Goal: Information Seeking & Learning: Learn about a topic

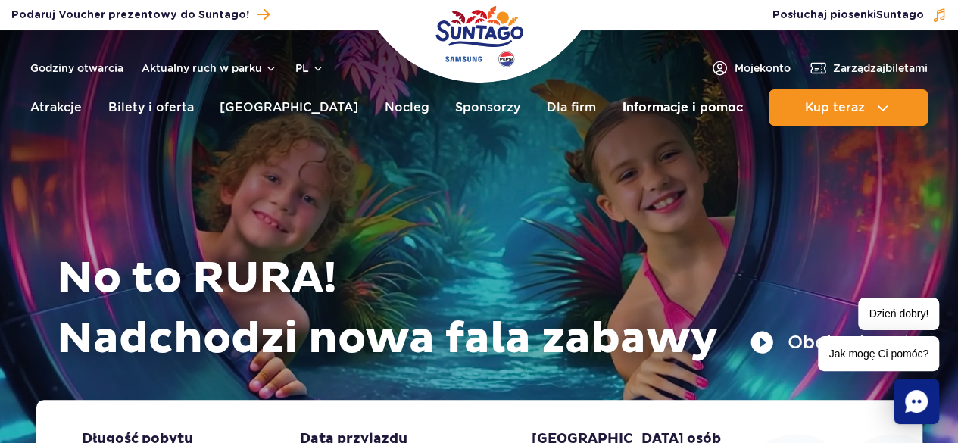
click at [666, 104] on link "Informacje i pomoc" at bounding box center [682, 107] width 120 height 36
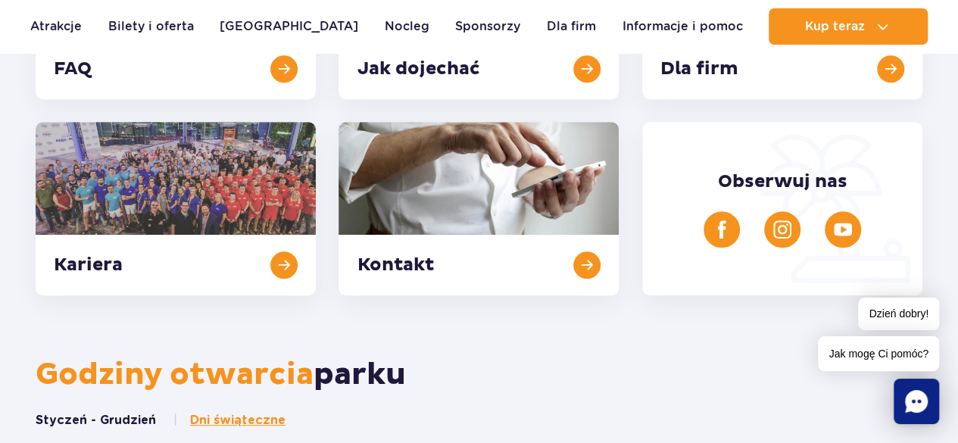
scroll to position [363, 0]
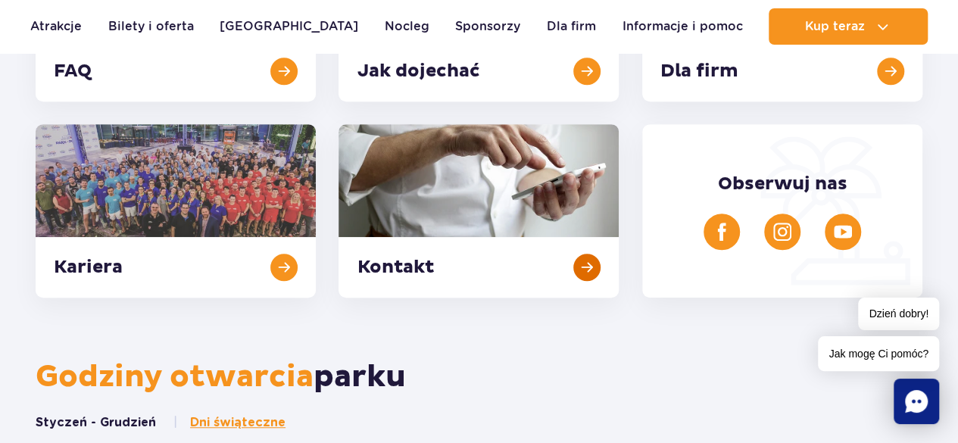
click at [407, 262] on link at bounding box center [478, 210] width 280 height 173
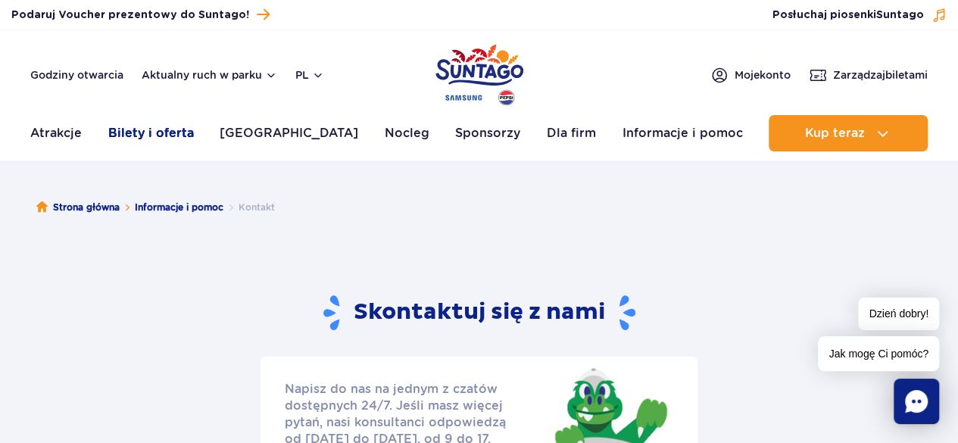
click at [170, 117] on link "Bilety i oferta" at bounding box center [151, 133] width 86 height 36
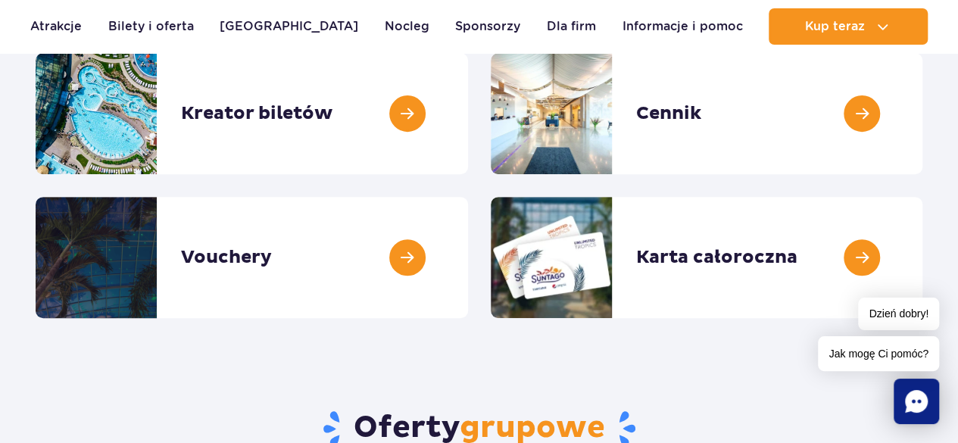
scroll to position [236, 0]
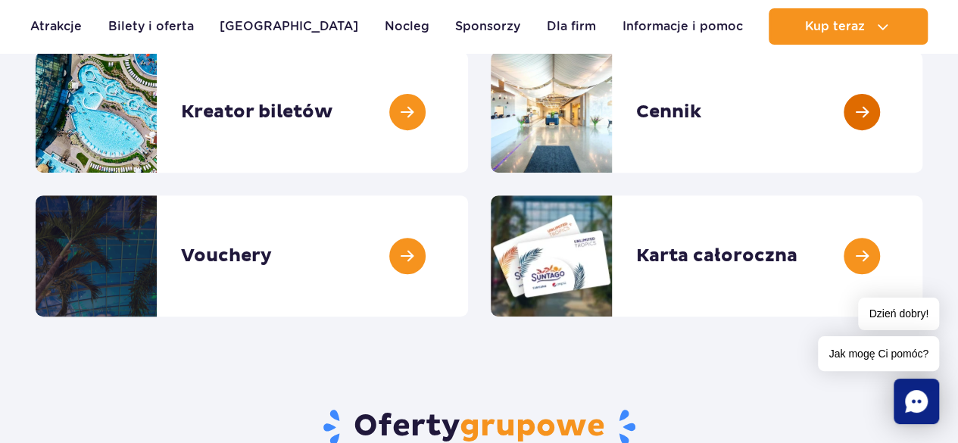
click at [922, 105] on link at bounding box center [922, 111] width 0 height 121
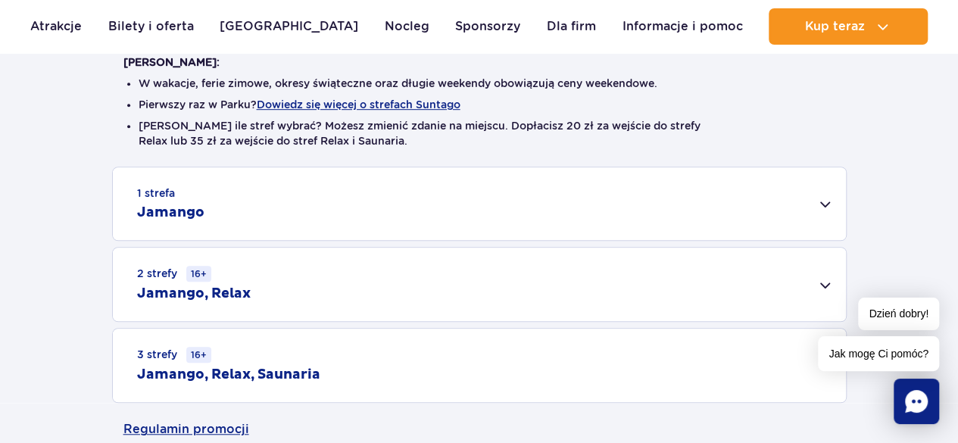
scroll to position [396, 0]
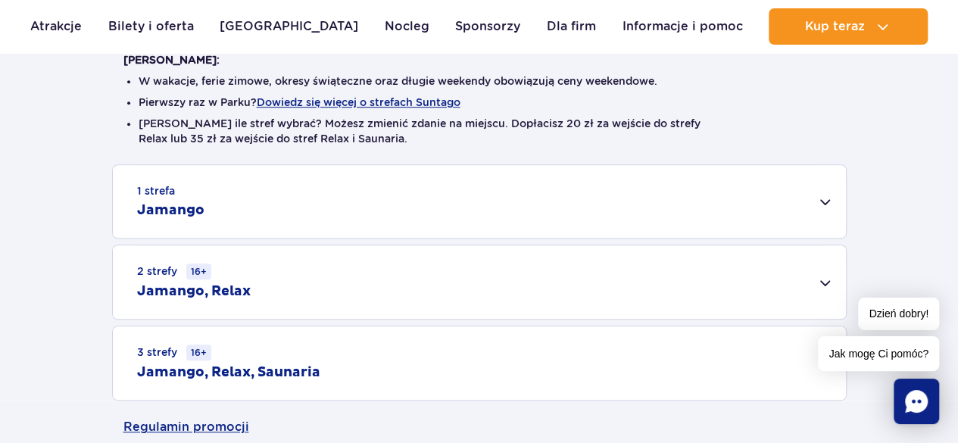
click at [814, 208] on div "1 strefa Jamango" at bounding box center [479, 201] width 733 height 73
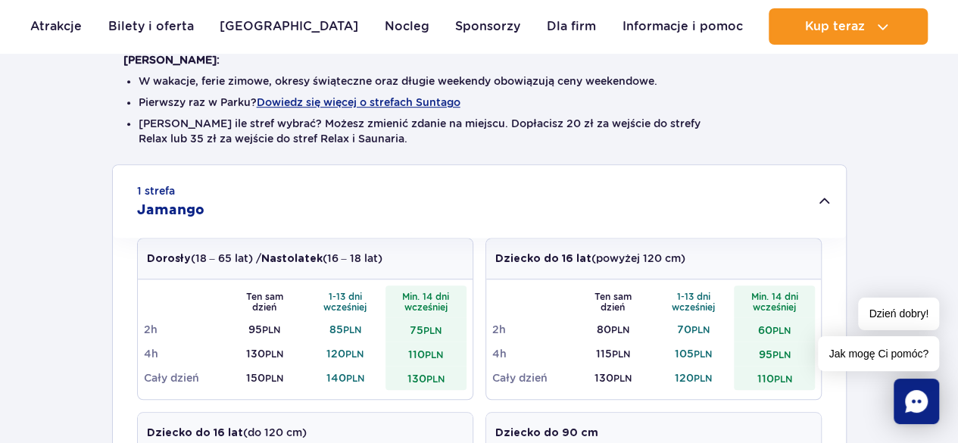
click at [902, 416] on rect "Chat" at bounding box center [915, 401] width 45 height 45
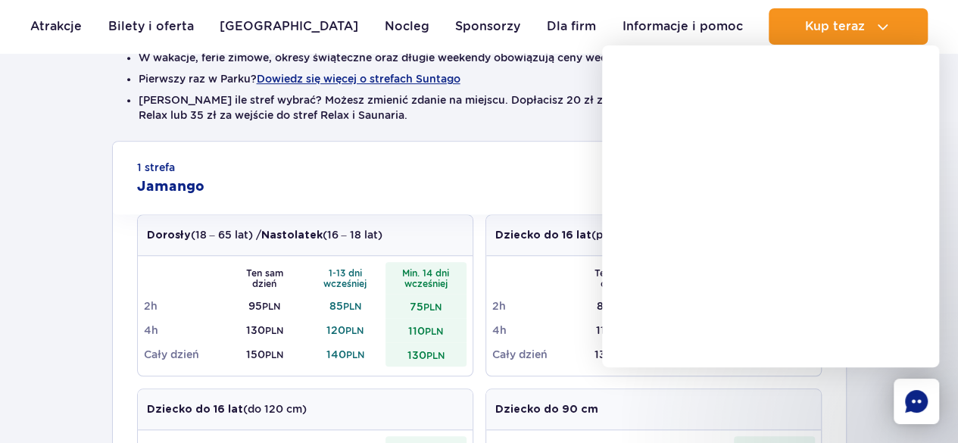
scroll to position [416, 0]
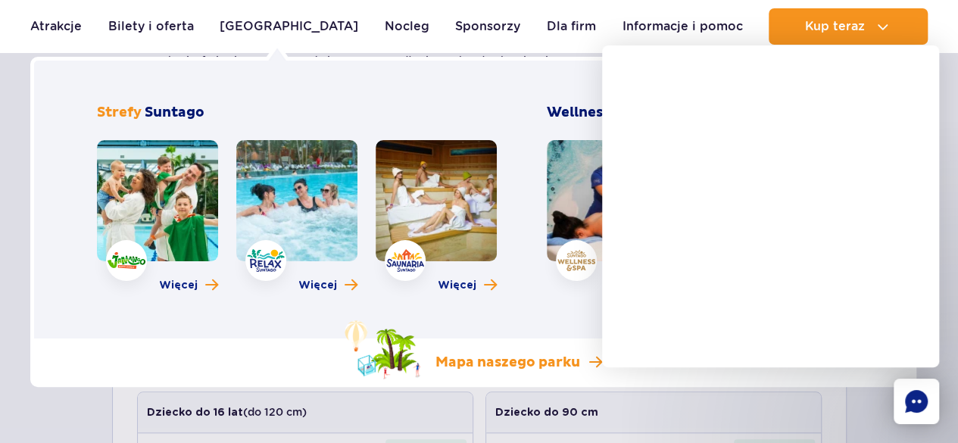
click at [444, 323] on link "Mapa naszego parku" at bounding box center [473, 349] width 257 height 59
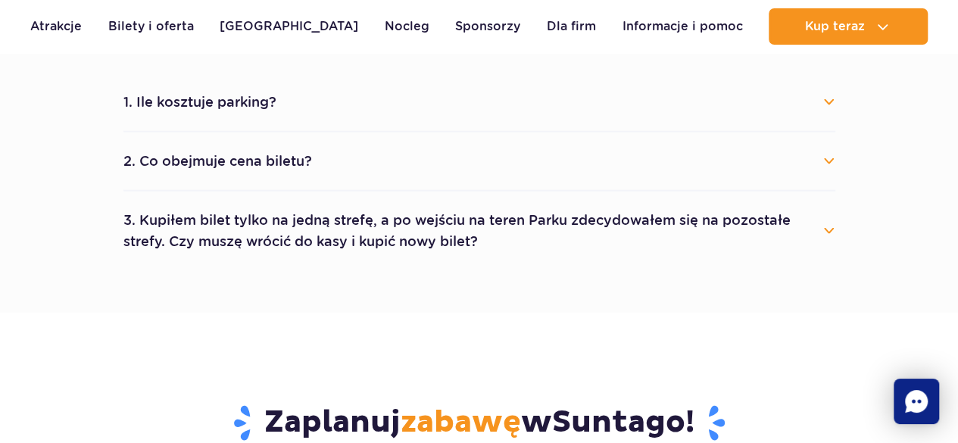
scroll to position [1436, 0]
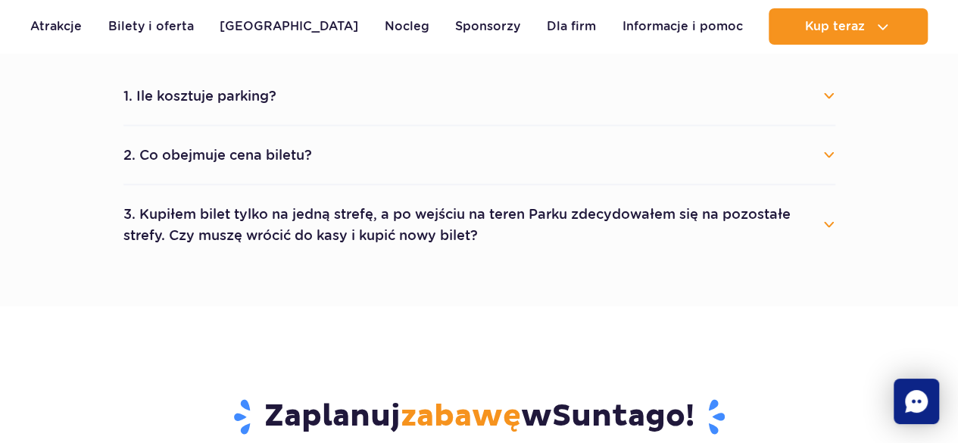
click at [877, 67] on section "Najczęściej zadawane pytania 1. Ile kosztuje parking? Parking kosztuje 25 zł za…" at bounding box center [479, 135] width 958 height 342
click at [825, 96] on button "1. Ile kosztuje parking?" at bounding box center [479, 95] width 712 height 33
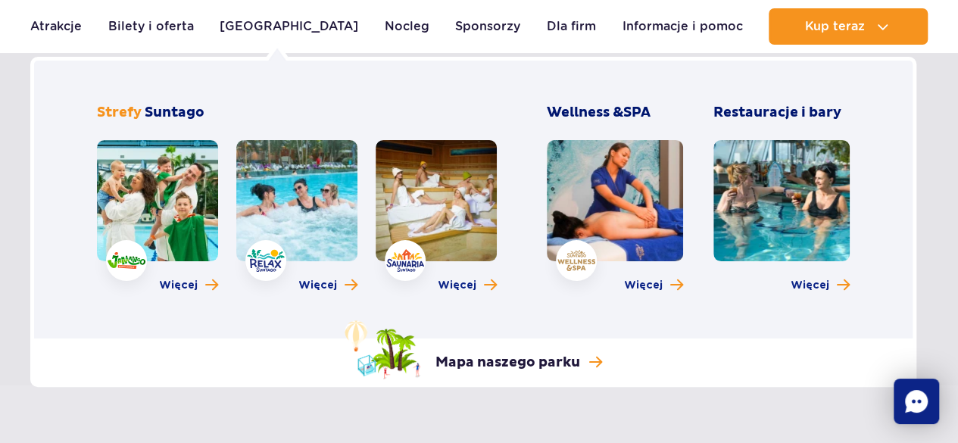
click at [266, 259] on link at bounding box center [296, 200] width 121 height 121
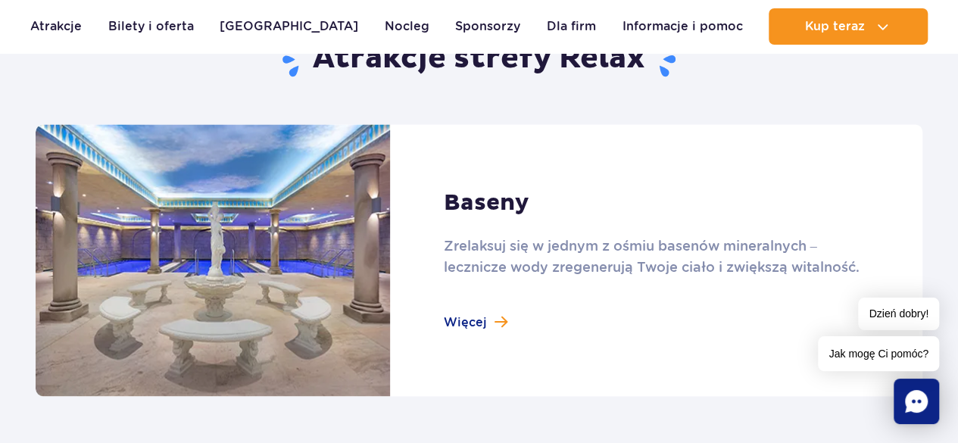
scroll to position [981, 0]
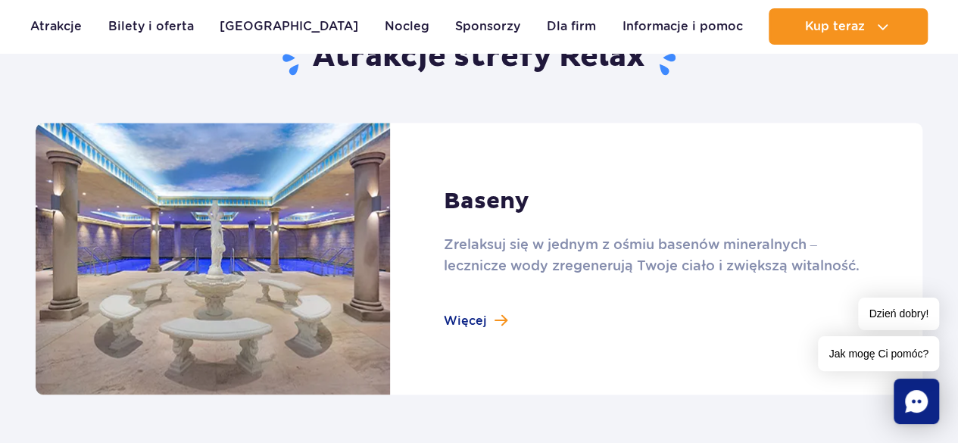
click at [895, 252] on link at bounding box center [479, 259] width 887 height 272
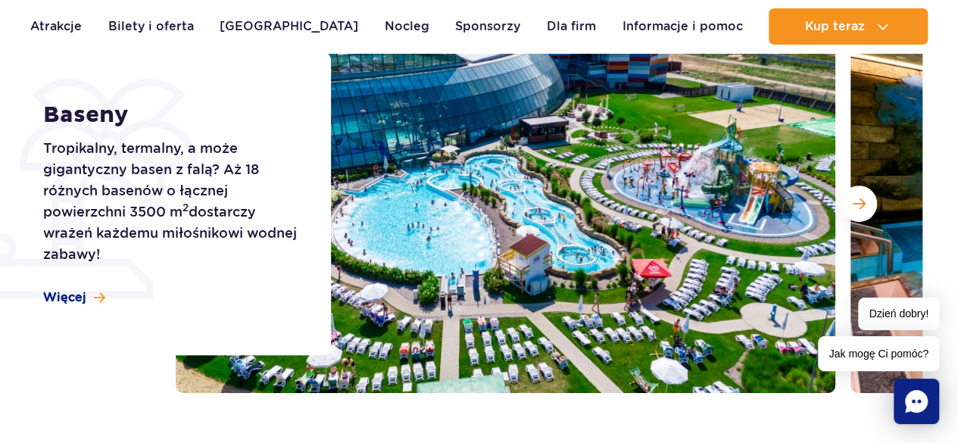
scroll to position [234, 0]
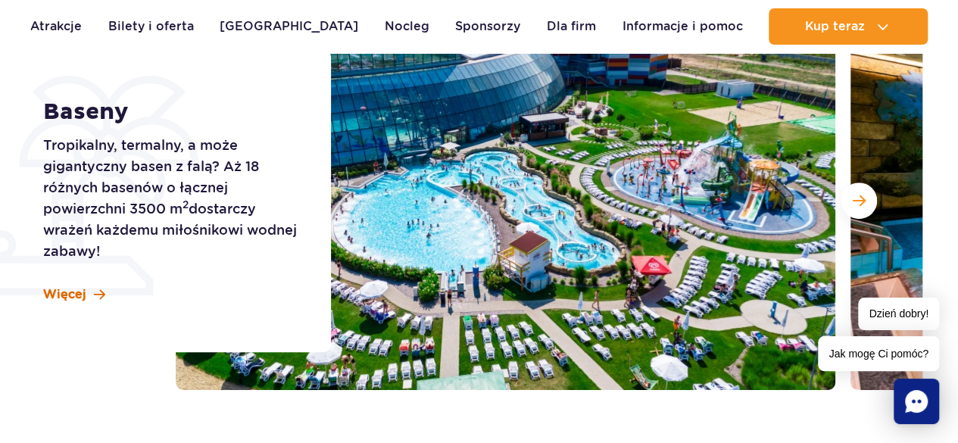
click at [68, 298] on span "Więcej" at bounding box center [64, 294] width 43 height 17
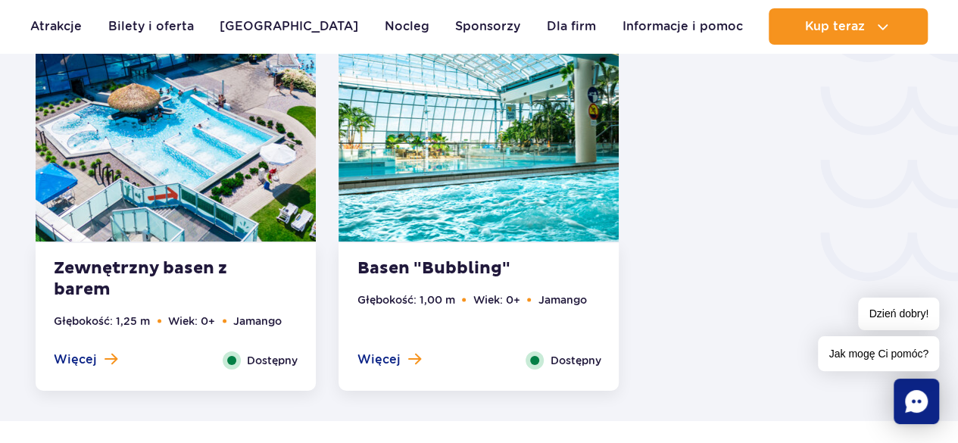
scroll to position [2600, 0]
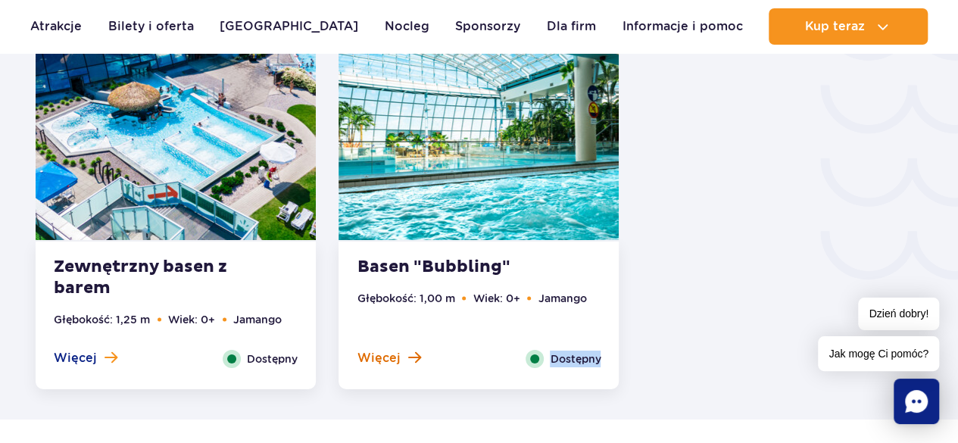
click at [394, 363] on span "Więcej" at bounding box center [378, 358] width 43 height 17
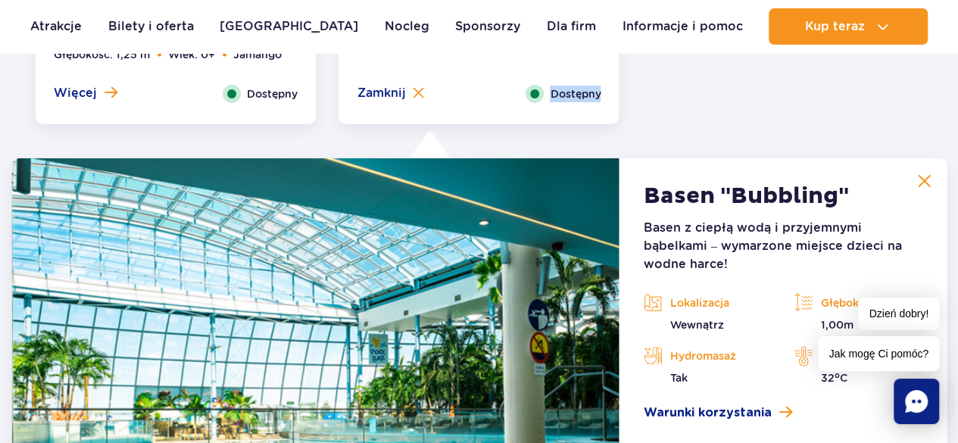
scroll to position [2868, 0]
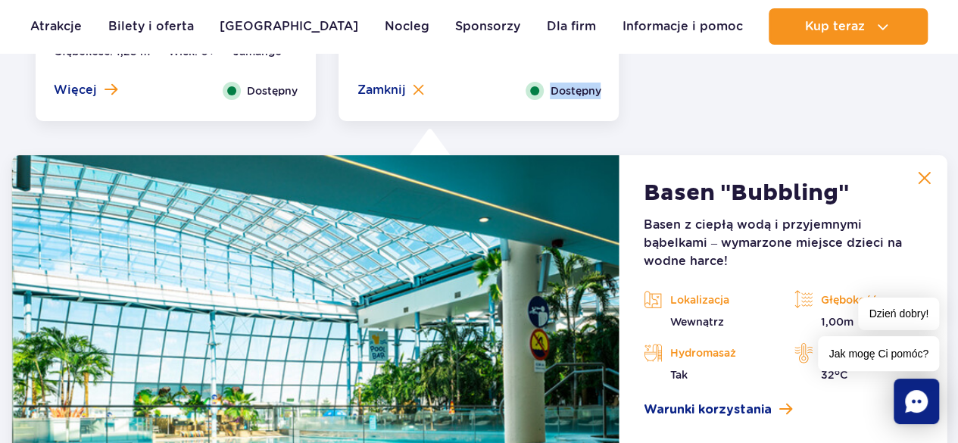
click at [931, 179] on img at bounding box center [924, 178] width 14 height 14
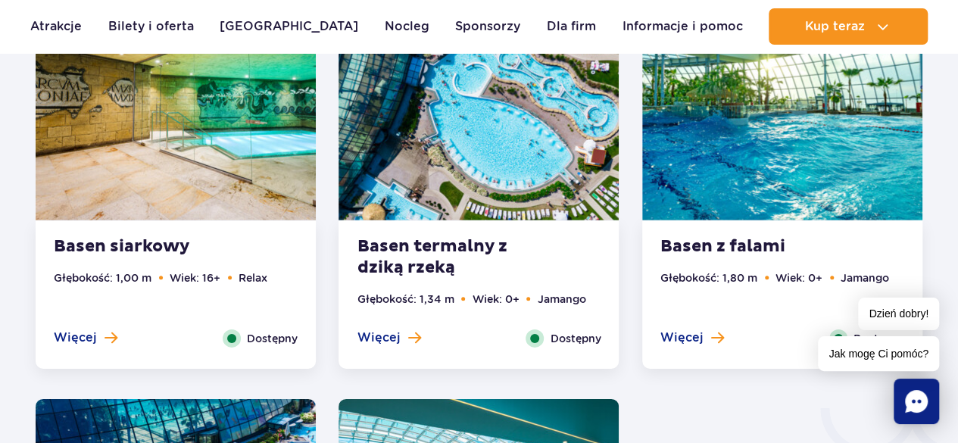
scroll to position [2201, 0]
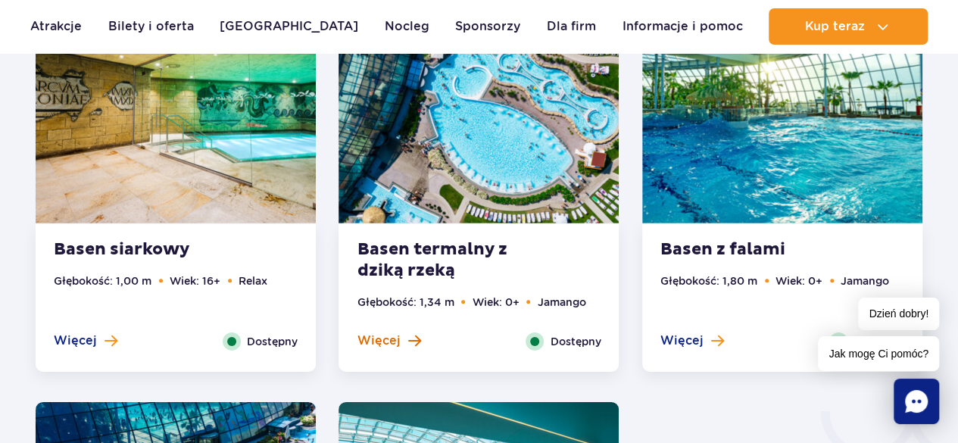
click at [413, 345] on span at bounding box center [413, 341] width 13 height 14
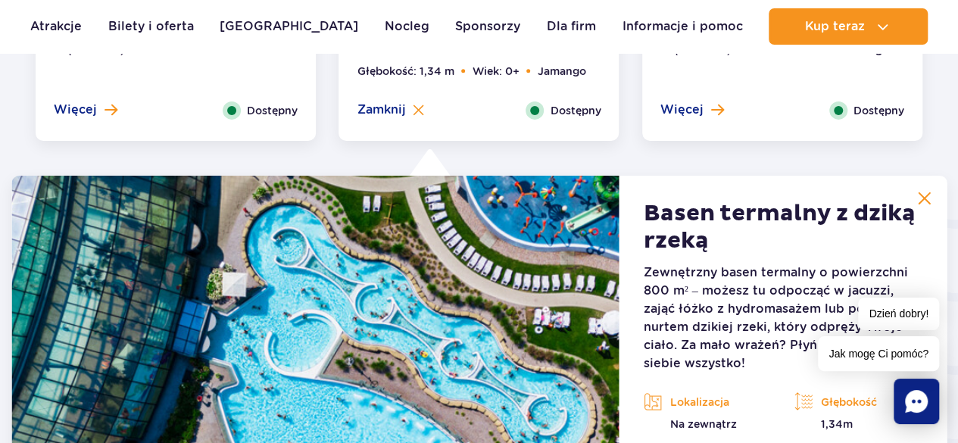
scroll to position [2426, 0]
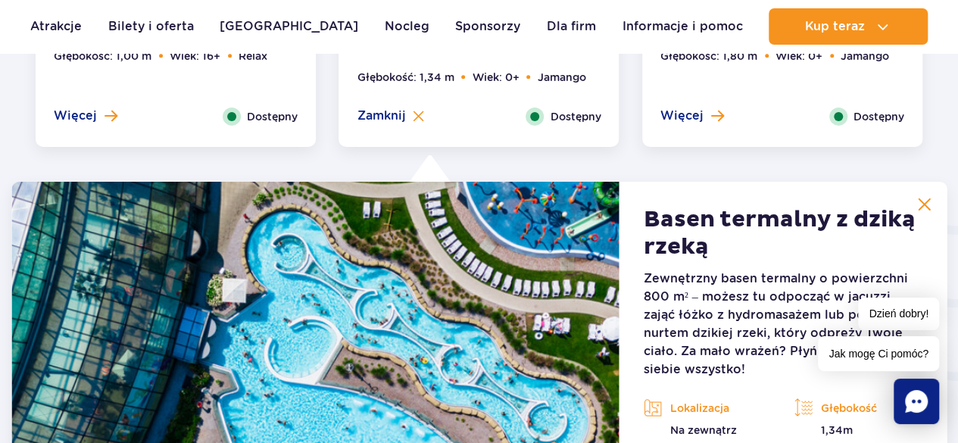
click at [933, 217] on button at bounding box center [924, 204] width 30 height 30
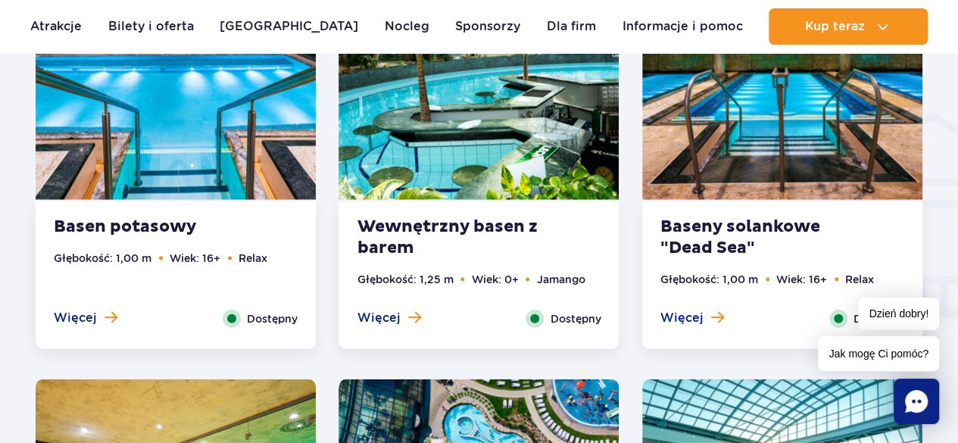
scroll to position [1809, 0]
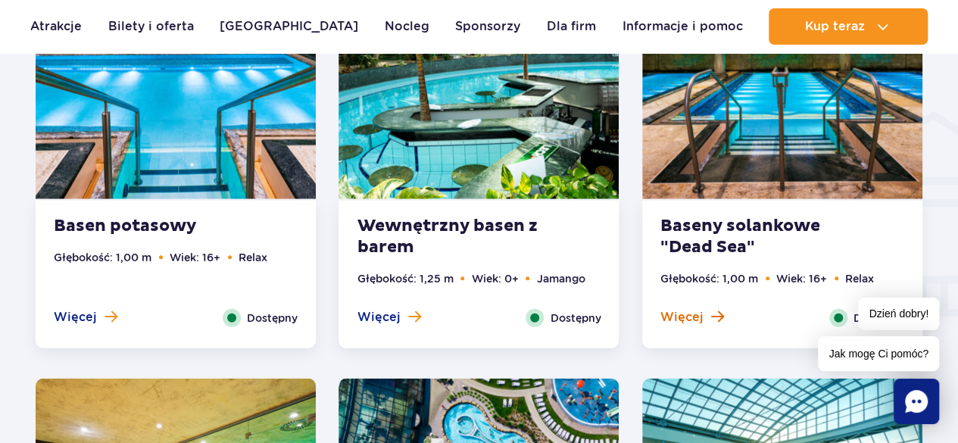
click at [715, 316] on span at bounding box center [717, 317] width 13 height 14
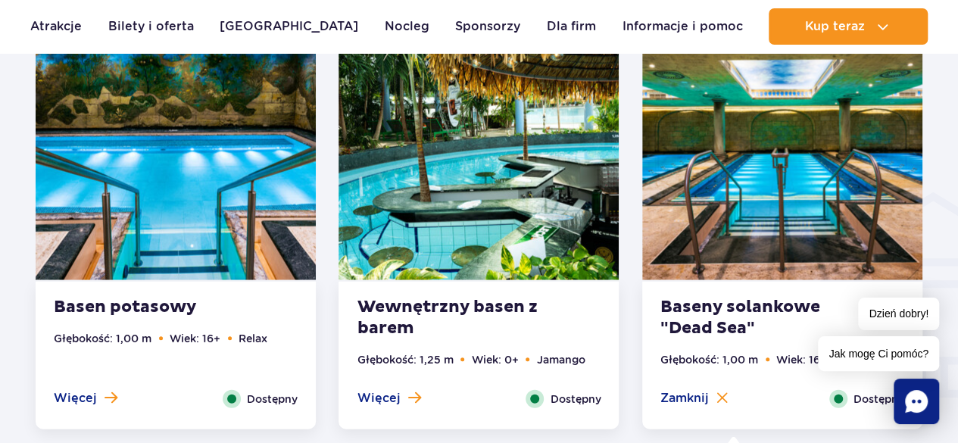
scroll to position [1744, 0]
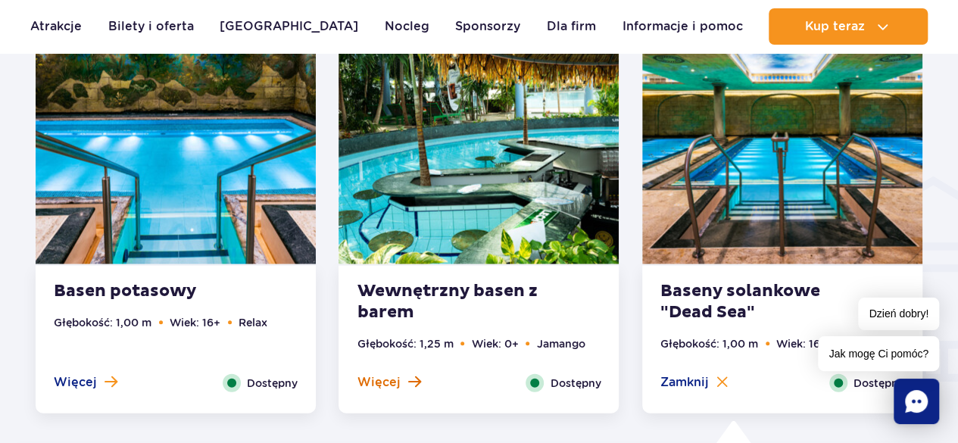
click at [394, 382] on span "Więcej" at bounding box center [378, 382] width 43 height 17
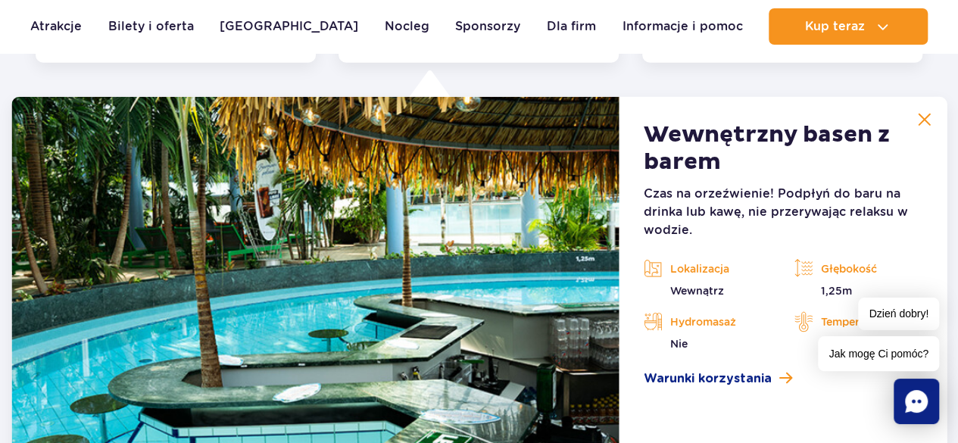
scroll to position [2100, 0]
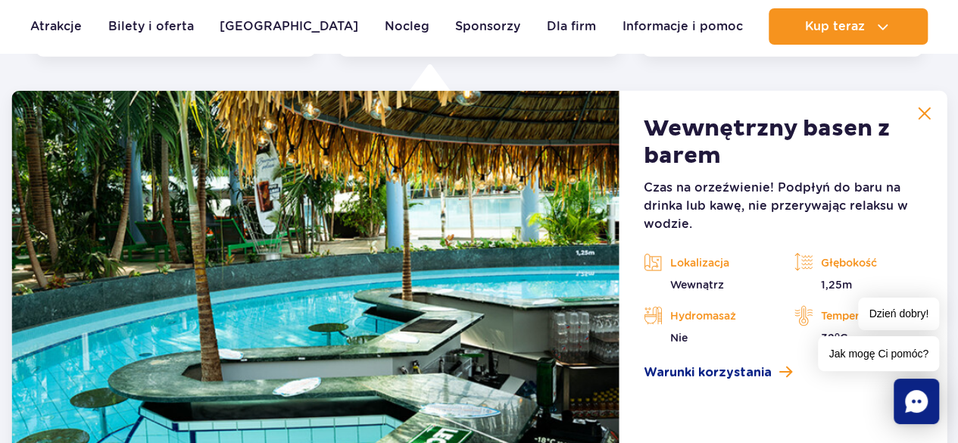
click at [939, 126] on button at bounding box center [924, 113] width 30 height 30
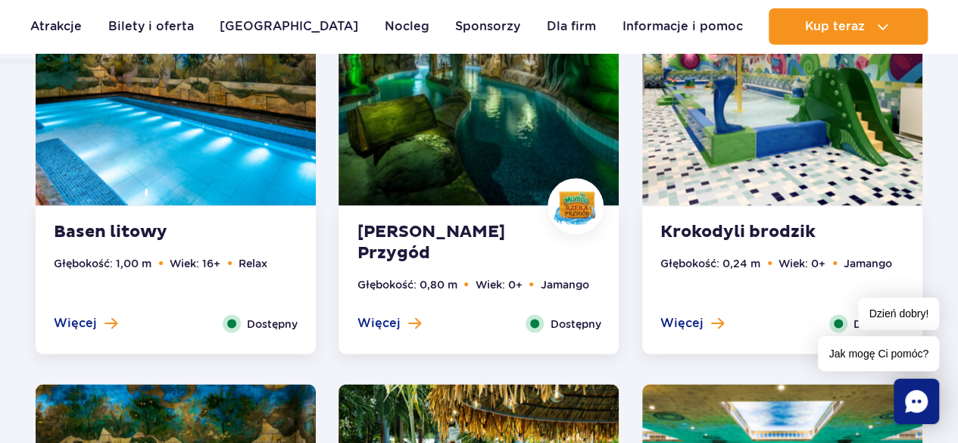
scroll to position [1367, 0]
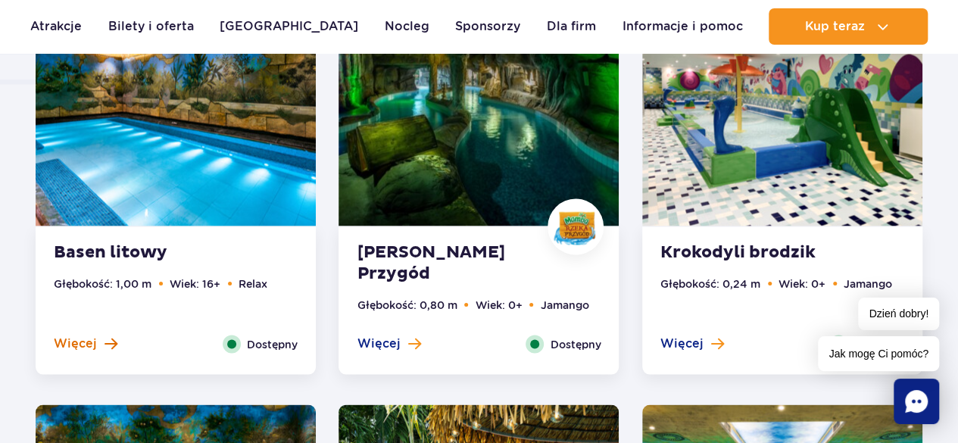
click at [108, 340] on span at bounding box center [110, 343] width 13 height 14
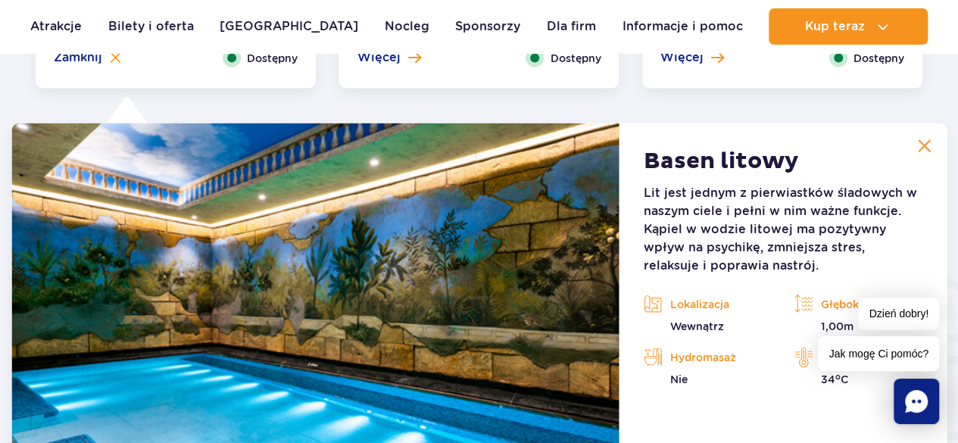
scroll to position [1684, 0]
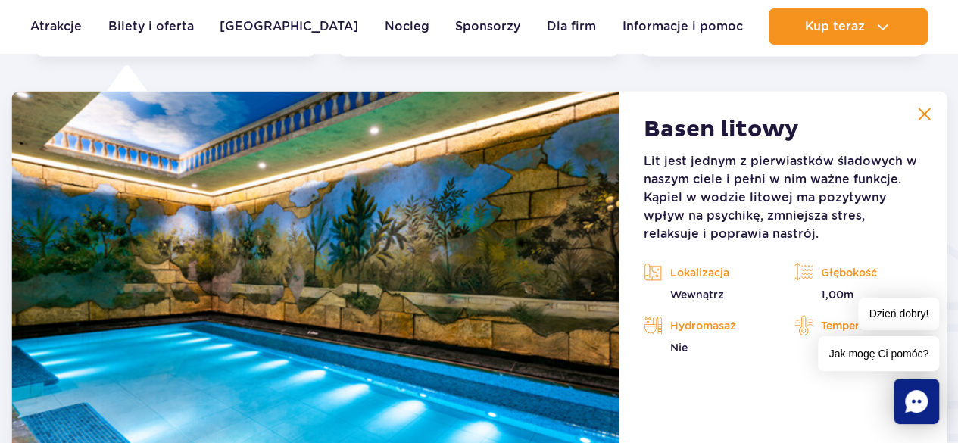
click at [929, 115] on img at bounding box center [924, 115] width 14 height 14
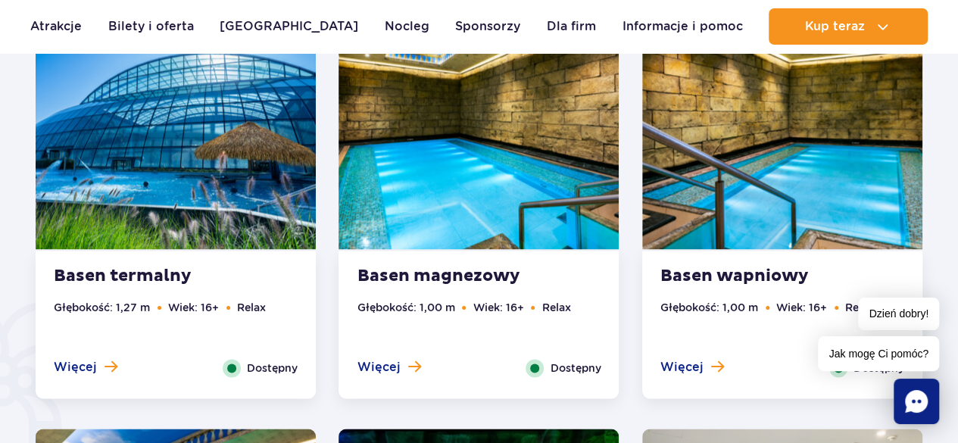
scroll to position [927, 0]
click at [91, 367] on span "Więcej" at bounding box center [75, 367] width 43 height 17
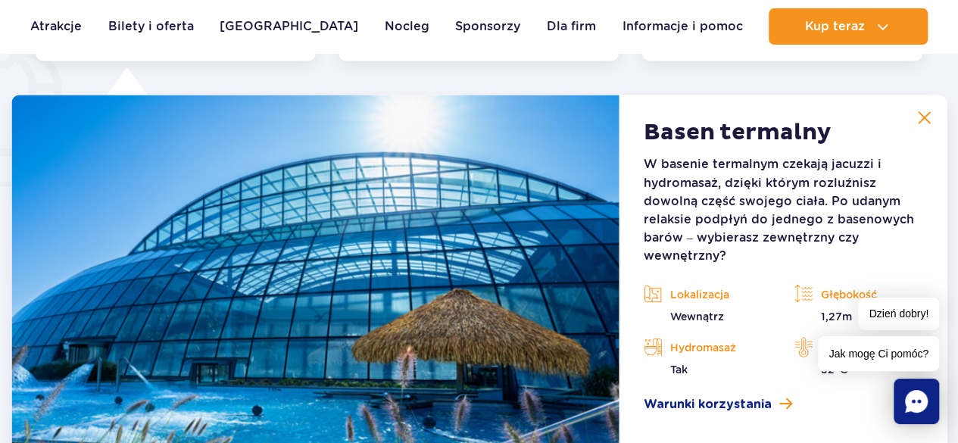
scroll to position [1267, 0]
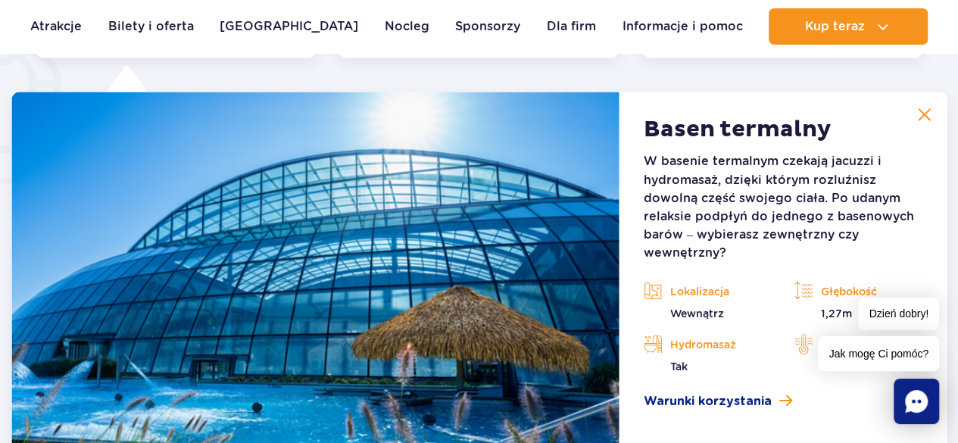
click at [931, 123] on button at bounding box center [924, 114] width 30 height 30
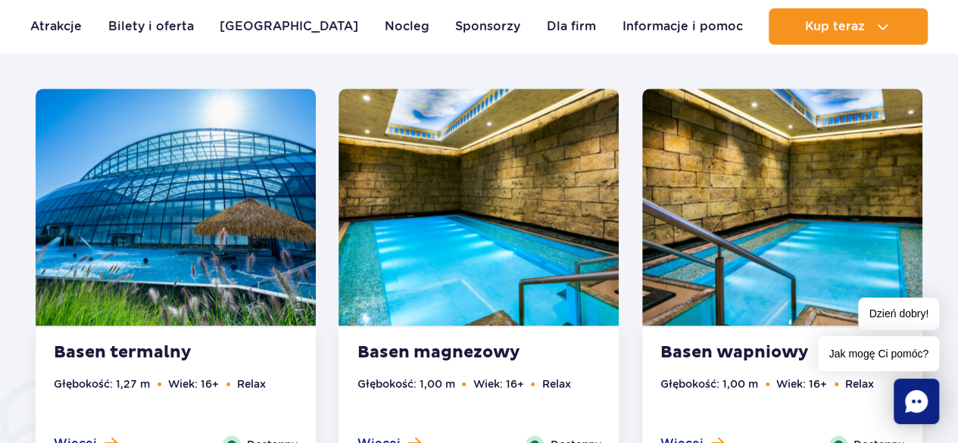
scroll to position [851, 0]
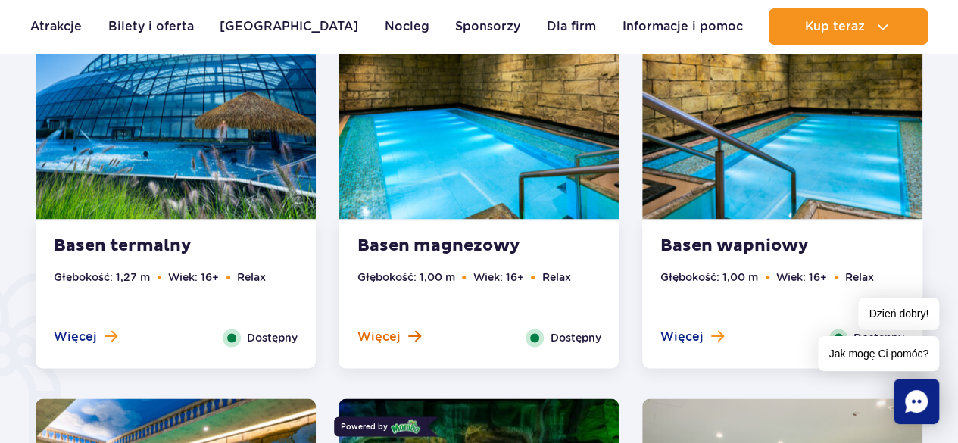
click at [389, 334] on span "Więcej" at bounding box center [378, 337] width 43 height 17
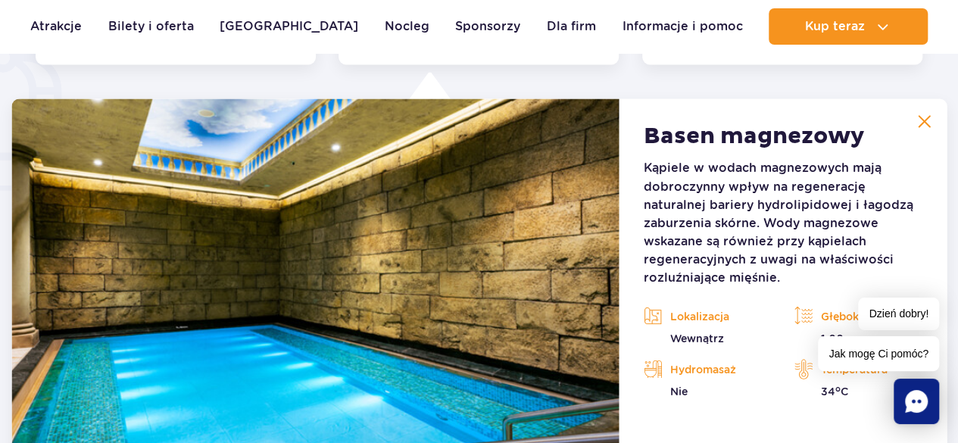
scroll to position [1267, 0]
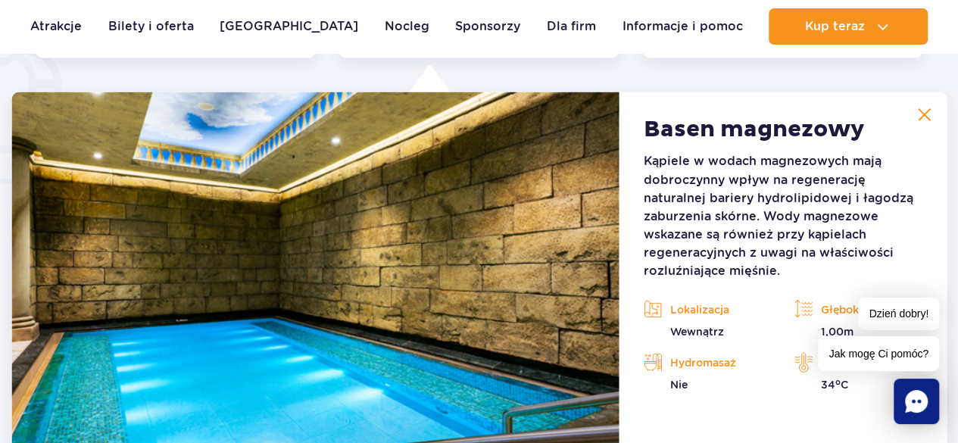
click at [931, 116] on img at bounding box center [924, 115] width 14 height 14
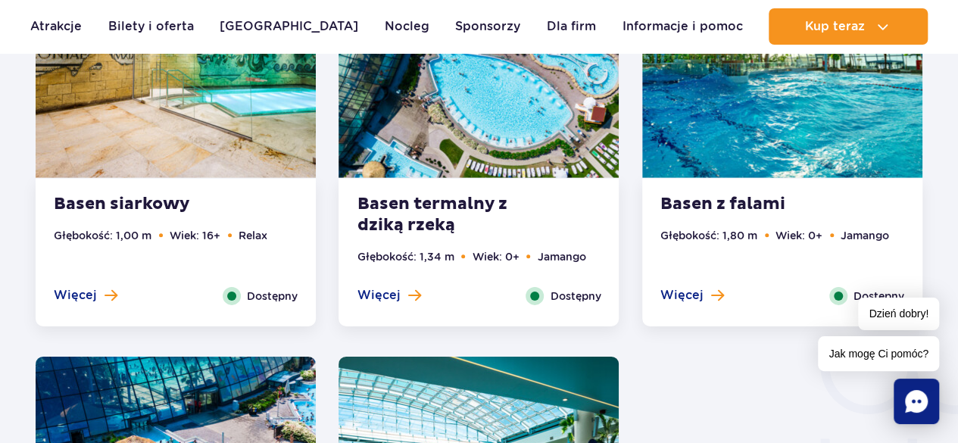
scroll to position [2250, 0]
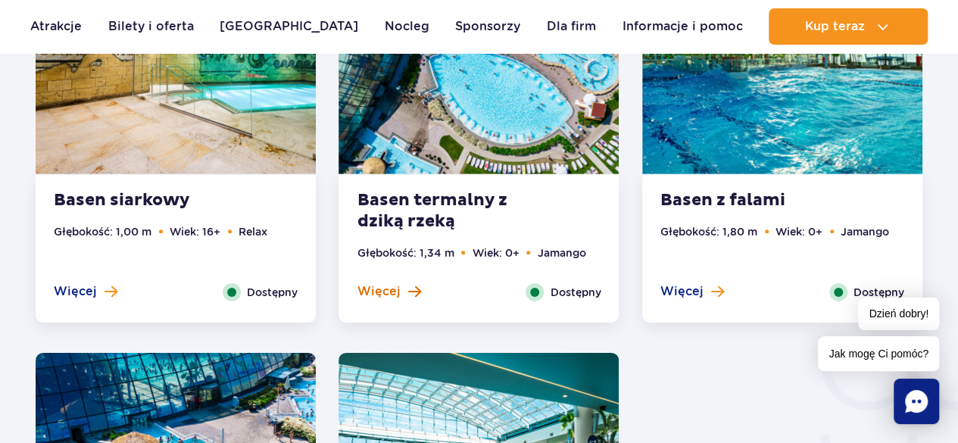
click at [379, 295] on span "Więcej" at bounding box center [378, 291] width 43 height 17
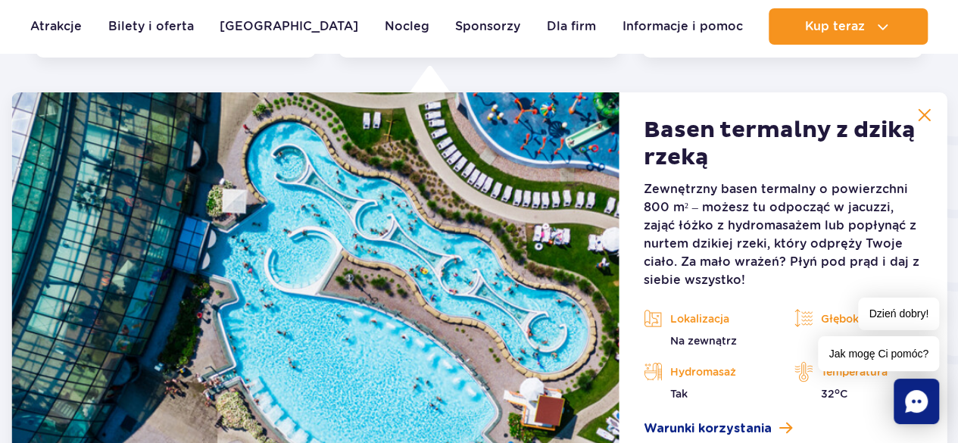
scroll to position [2516, 0]
